Goal: Find specific page/section: Find specific page/section

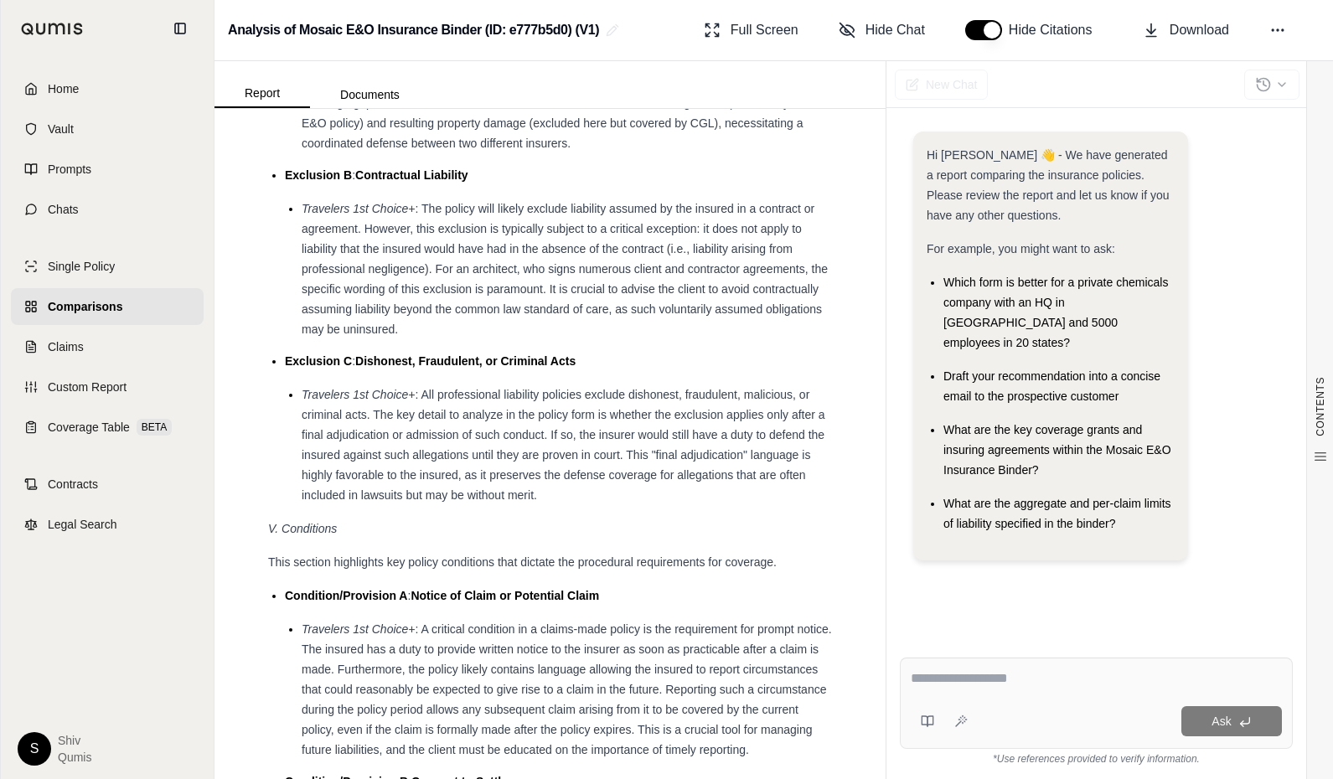
scroll to position [3256, 0]
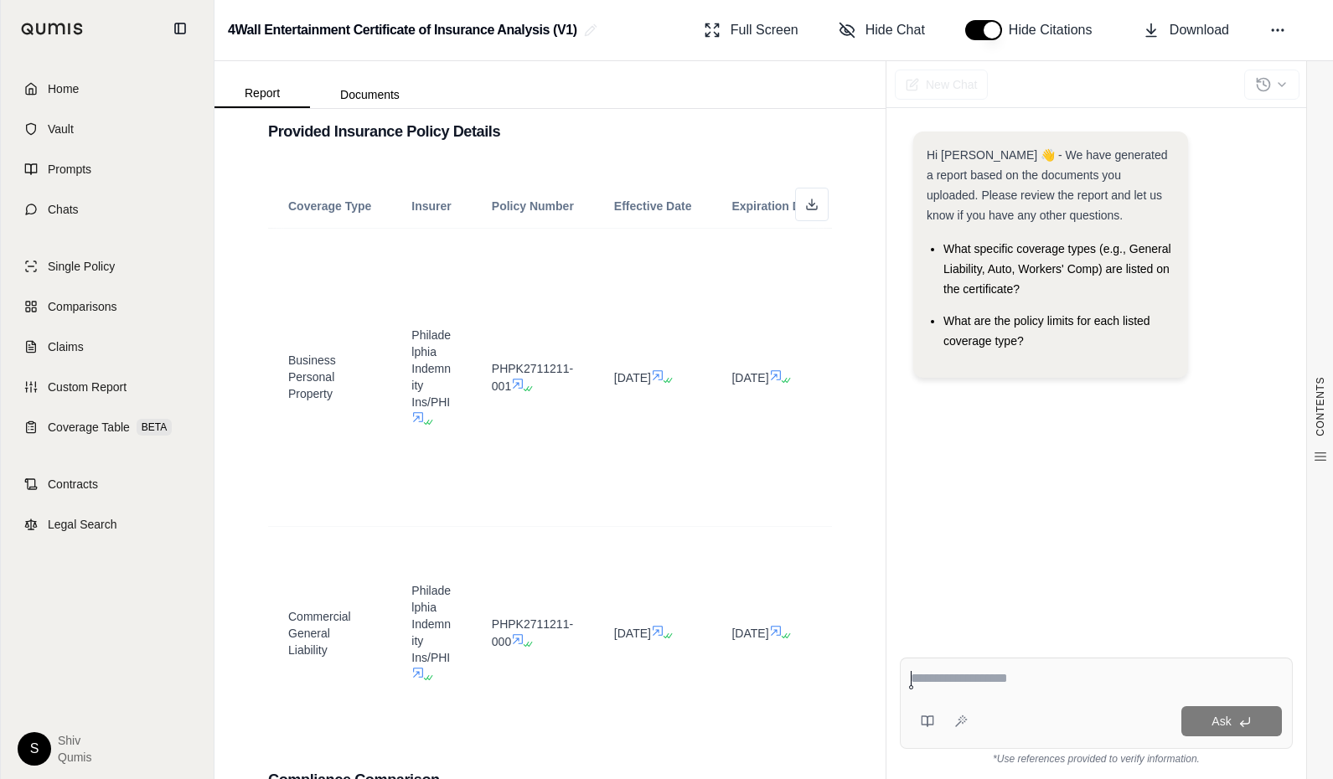
scroll to position [1068, 0]
